Goal: Use online tool/utility: Utilize a website feature to perform a specific function

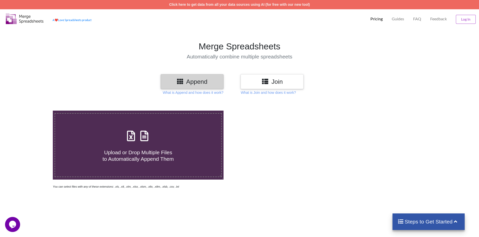
click at [143, 145] on h4 "Upload or Drop Multiple Files to Automatically Append Them" at bounding box center [138, 152] width 166 height 19
click at [34, 111] on input "Upload or Drop Multiple Files to Automatically Append Them" at bounding box center [34, 111] width 0 height 0
type input "C:\fakepath\KeepaExport-2025-09-19-ProductFinder (3).xlsx"
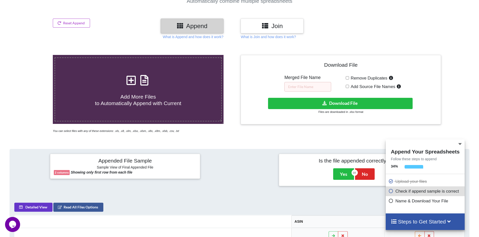
scroll to position [100, 0]
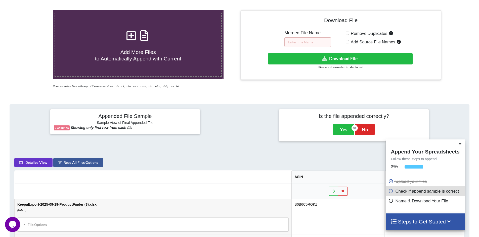
click at [348, 33] on input "Remove Duplicates" at bounding box center [346, 33] width 3 height 3
checkbox input "true"
click at [301, 44] on input "text" at bounding box center [307, 42] width 47 height 10
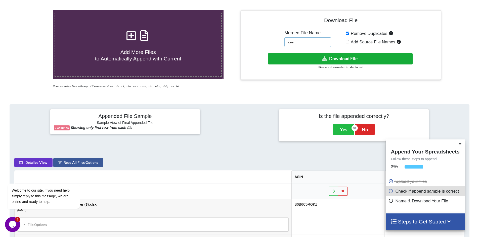
type input "ceemmm"
click at [322, 60] on button "Download File" at bounding box center [340, 58] width 144 height 11
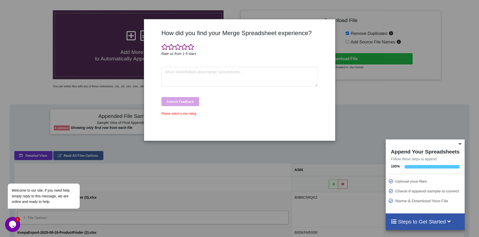
click at [440, 122] on div "How did you find your Merge Spreadsheet experience? Rate us from 1-5 stars Subm…" at bounding box center [239, 118] width 479 height 237
